Goal: Navigation & Orientation: Find specific page/section

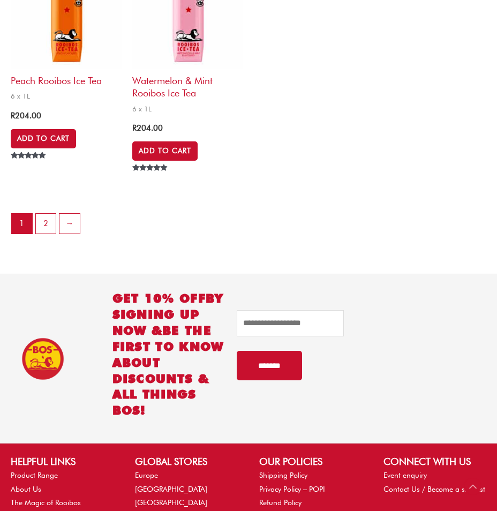
scroll to position [2251, 0]
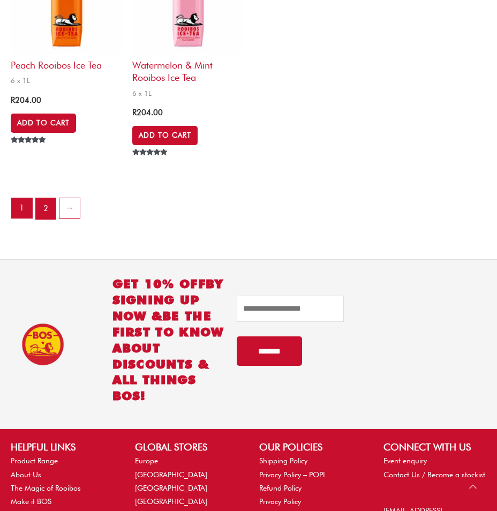
click at [47, 199] on link "2" at bounding box center [46, 208] width 20 height 21
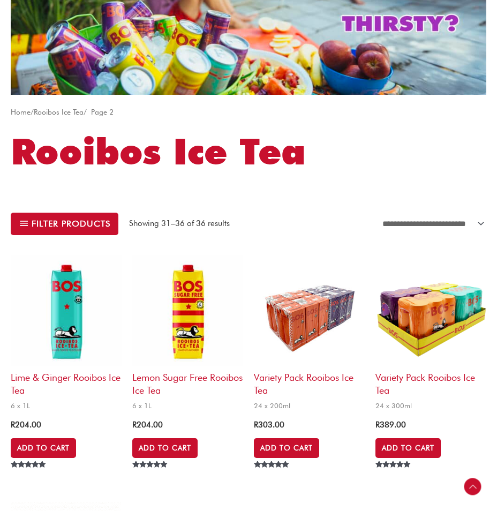
scroll to position [107, 0]
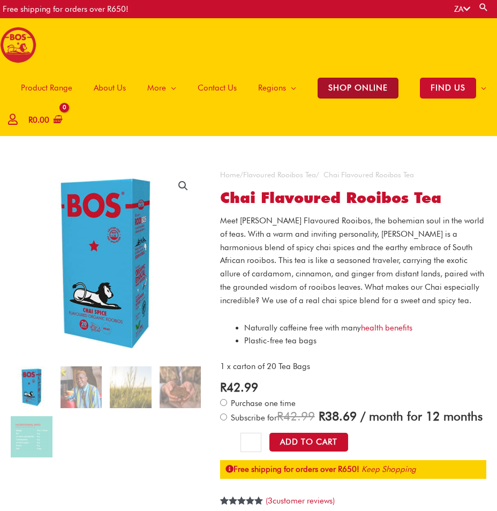
click at [360, 85] on span "SHOP ONLINE" at bounding box center [358, 88] width 81 height 21
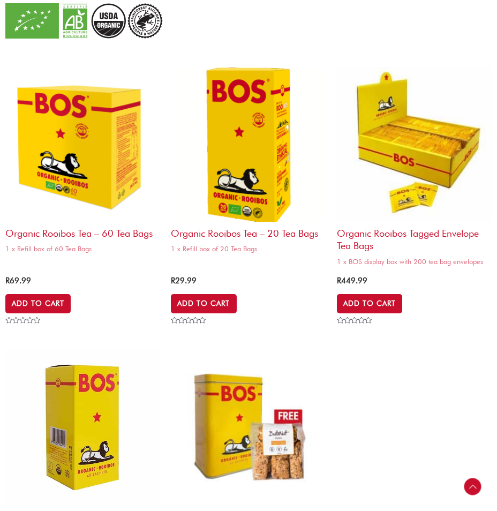
scroll to position [857, 0]
